Goal: Task Accomplishment & Management: Manage account settings

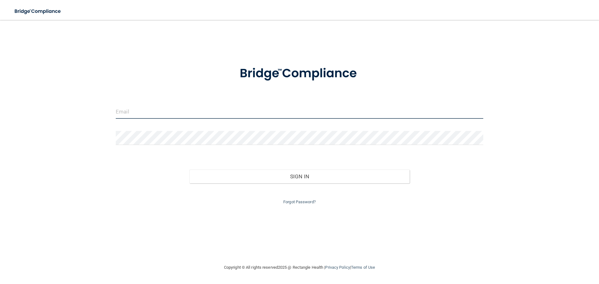
click at [177, 117] on input "email" at bounding box center [299, 112] width 367 height 14
type input "[EMAIL_ADDRESS][DOMAIN_NAME]"
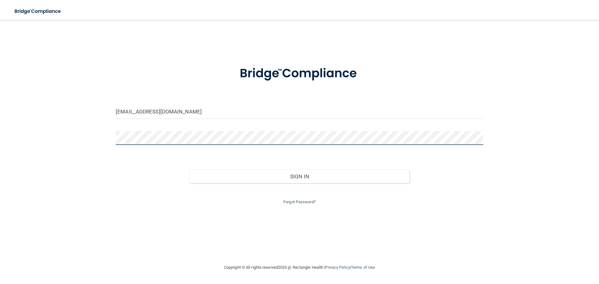
click at [189, 170] on button "Sign In" at bounding box center [299, 177] width 221 height 14
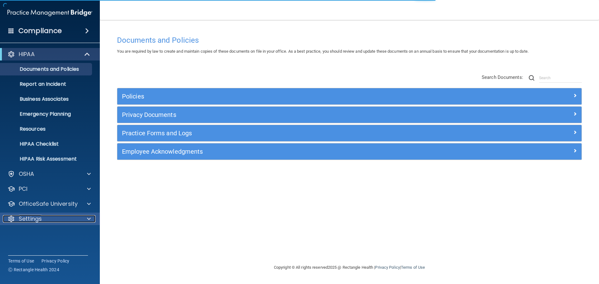
click at [54, 216] on div "Settings" at bounding box center [41, 218] width 77 height 7
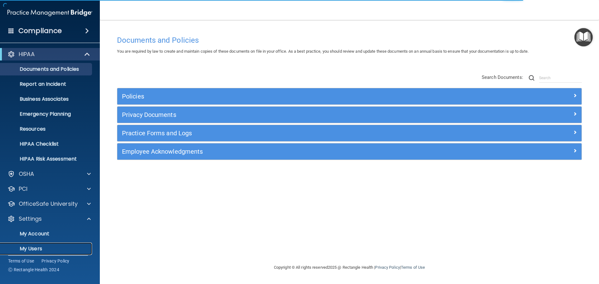
click at [40, 246] on p "My Users" at bounding box center [46, 249] width 85 height 6
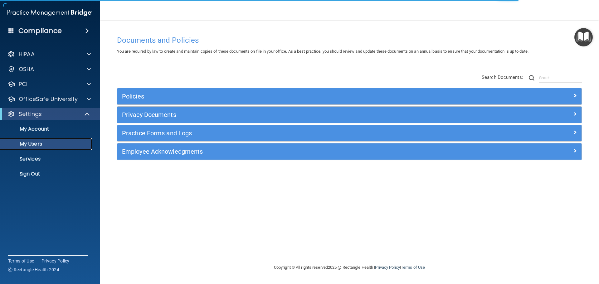
select select "20"
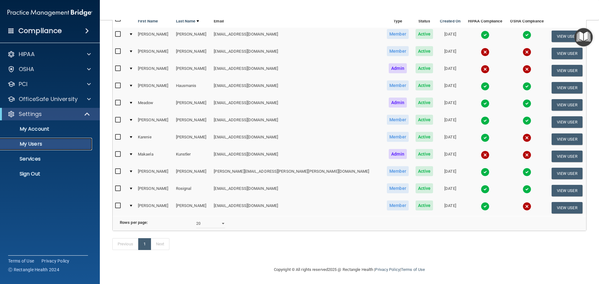
scroll to position [68, 0]
click at [118, 153] on input "checkbox" at bounding box center [118, 154] width 7 height 5
checkbox input "true"
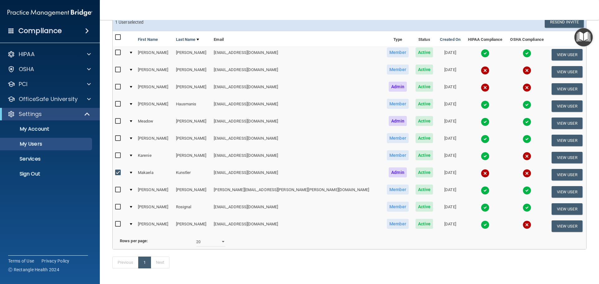
scroll to position [0, 0]
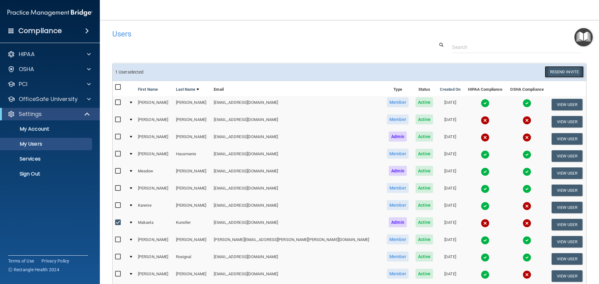
click at [220, 69] on button "Resend Invite" at bounding box center [564, 72] width 39 height 12
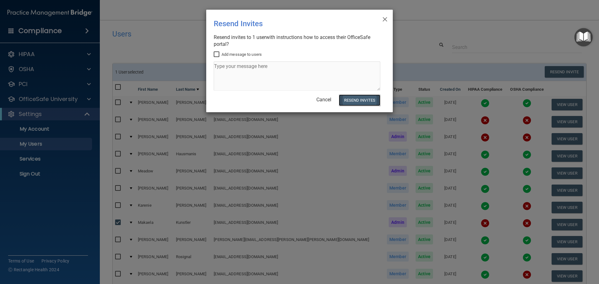
click at [220, 99] on button "Resend Invites" at bounding box center [359, 101] width 41 height 12
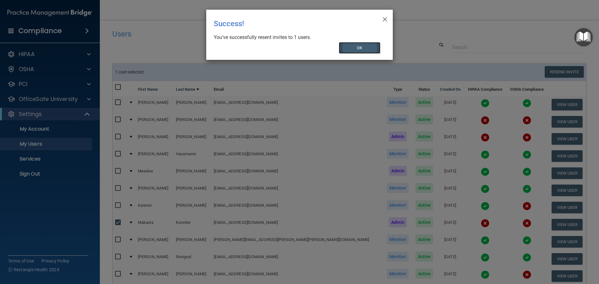
click at [220, 48] on button "OK" at bounding box center [360, 48] width 42 height 12
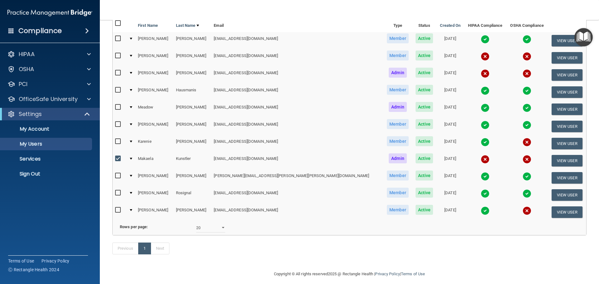
scroll to position [66, 0]
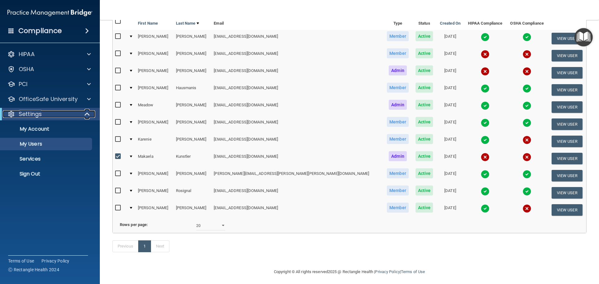
click at [90, 115] on span at bounding box center [87, 113] width 5 height 7
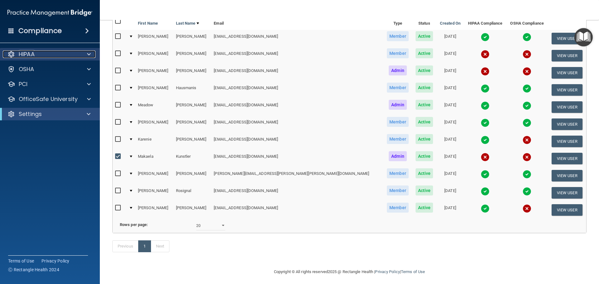
click at [82, 54] on div at bounding box center [88, 54] width 16 height 7
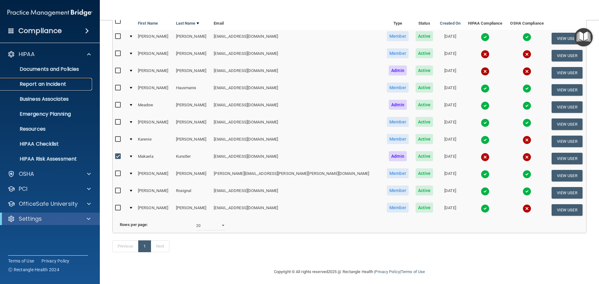
click at [58, 84] on p "Report an Incident" at bounding box center [46, 84] width 85 height 6
